Goal: Task Accomplishment & Management: Use online tool/utility

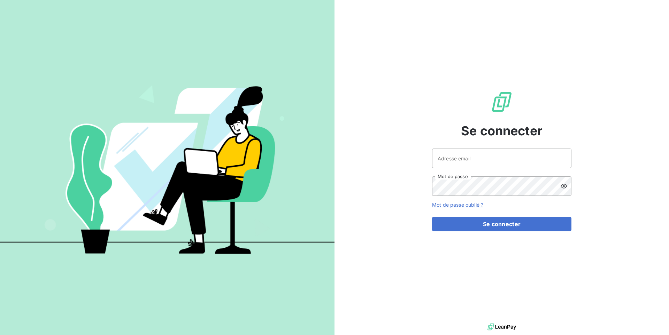
click at [529, 169] on div "Adresse email Mot de passe" at bounding box center [501, 172] width 139 height 47
click at [493, 162] on input "Adresse email" at bounding box center [501, 158] width 139 height 19
type input "admin@lepoint"
click at [432, 217] on button "Se connecter" at bounding box center [501, 224] width 139 height 15
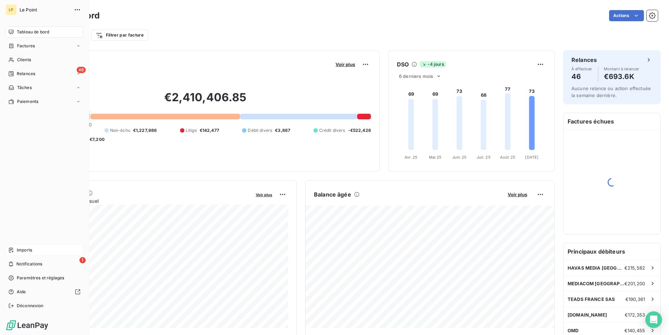
click at [30, 251] on span "Imports" at bounding box center [24, 250] width 15 height 6
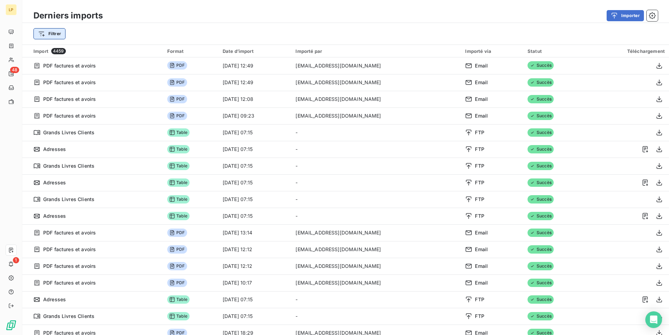
click at [60, 30] on html "LP 48 1 Derniers imports Importer Filtrer Import 4459 Format Date d’import Impo…" at bounding box center [334, 167] width 669 height 335
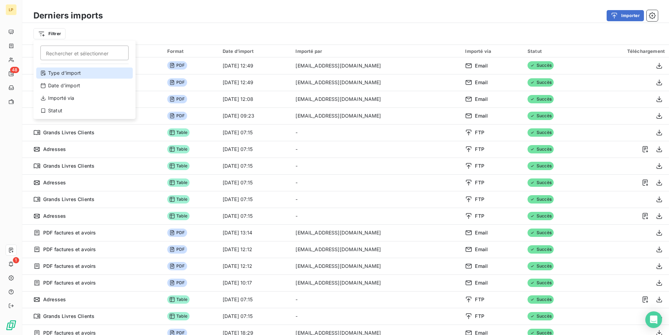
click at [70, 69] on div "Type d’import" at bounding box center [84, 73] width 96 height 11
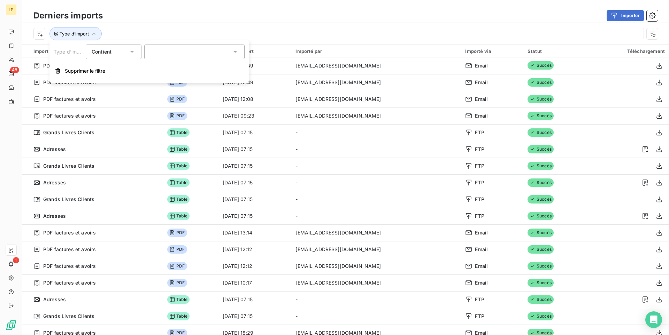
click at [171, 50] on div at bounding box center [194, 52] width 100 height 15
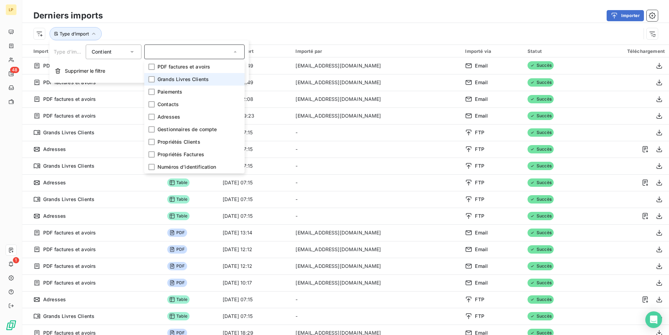
click at [186, 81] on span "Grands Livres Clients" at bounding box center [182, 79] width 51 height 7
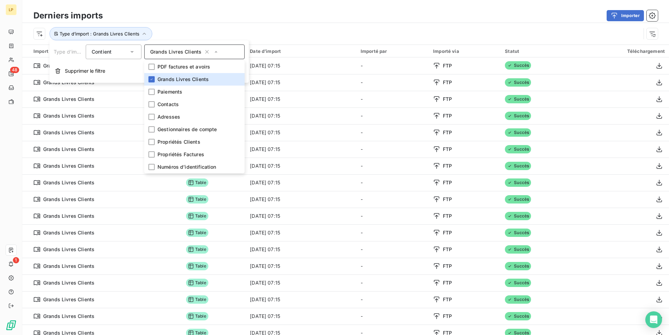
click at [271, 26] on div "Type d’import : Grands Livres Clients" at bounding box center [345, 34] width 646 height 22
